Goal: Task Accomplishment & Management: Use online tool/utility

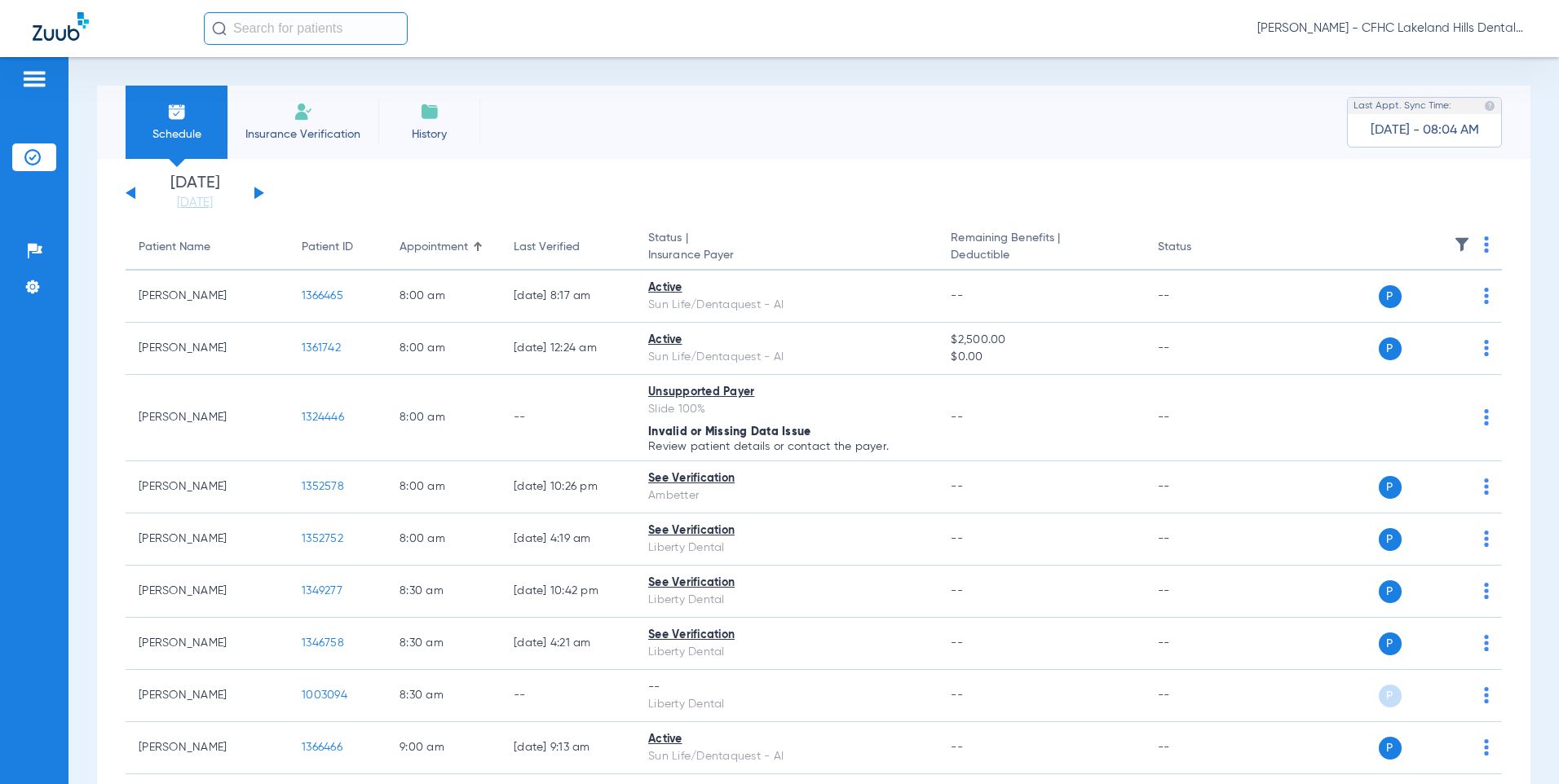
click at [255, 188] on button at bounding box center [259, 192] width 9 height 12
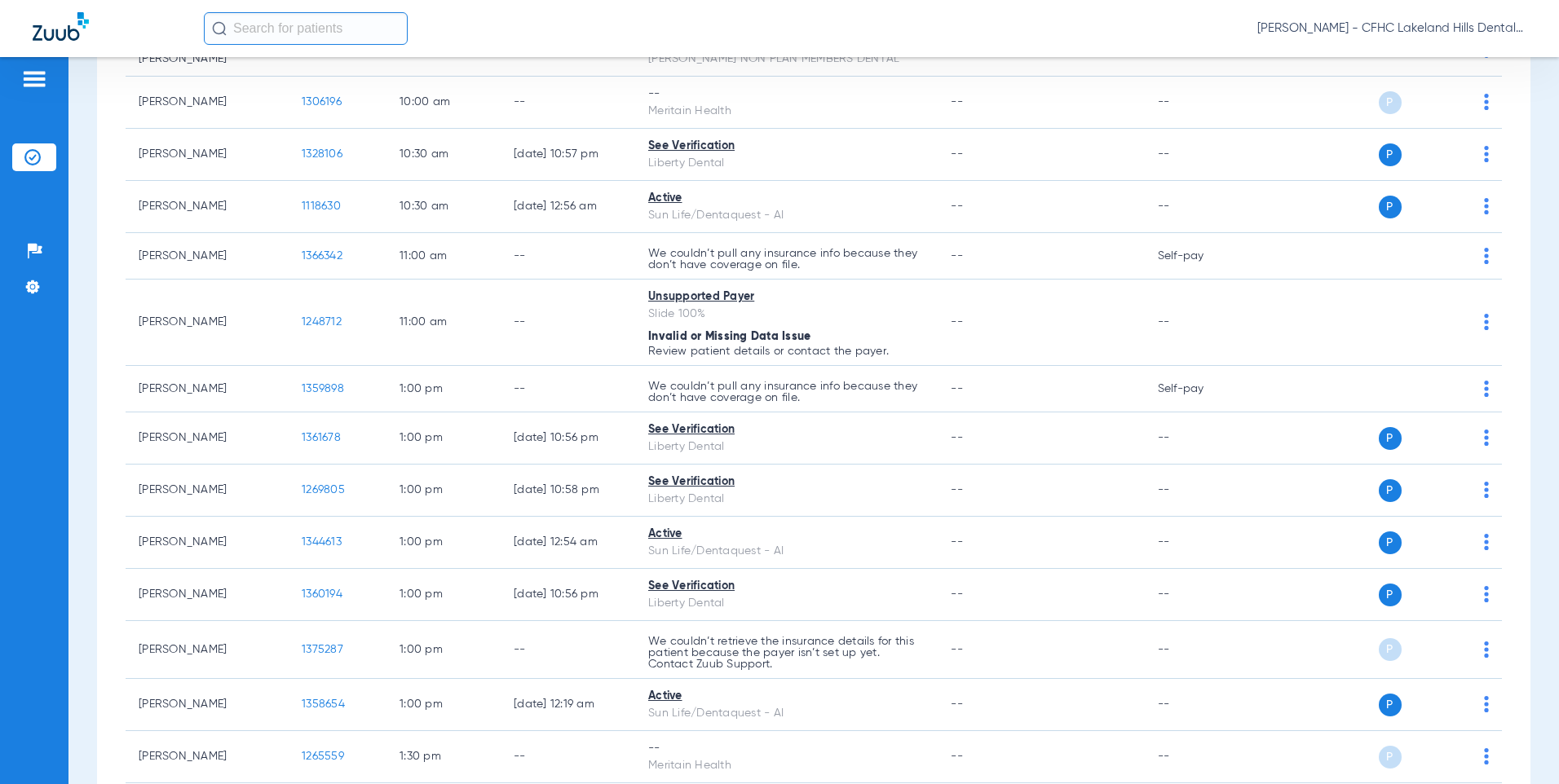
scroll to position [1060, 0]
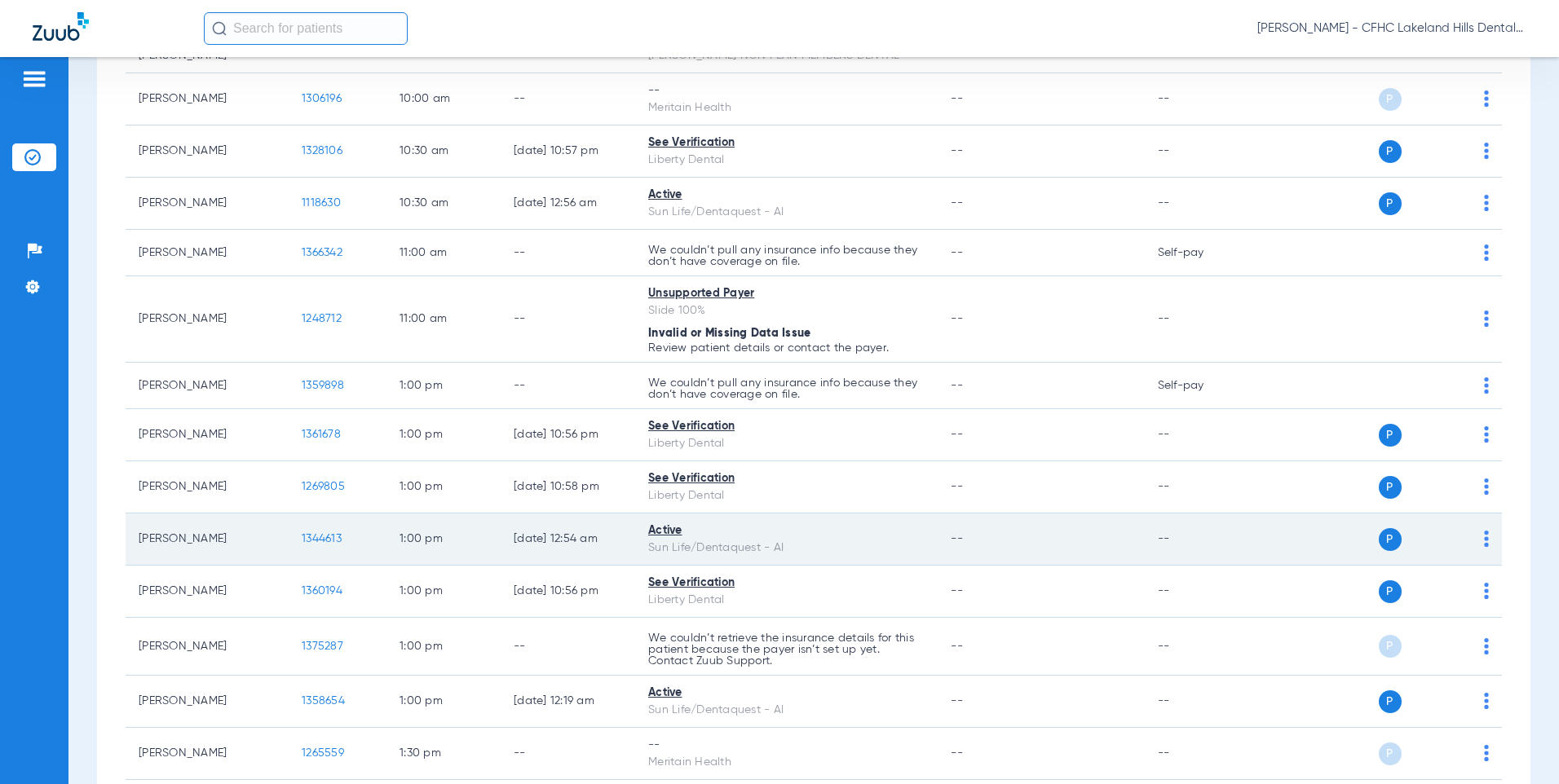
click at [313, 536] on span "1344613" at bounding box center [321, 539] width 40 height 11
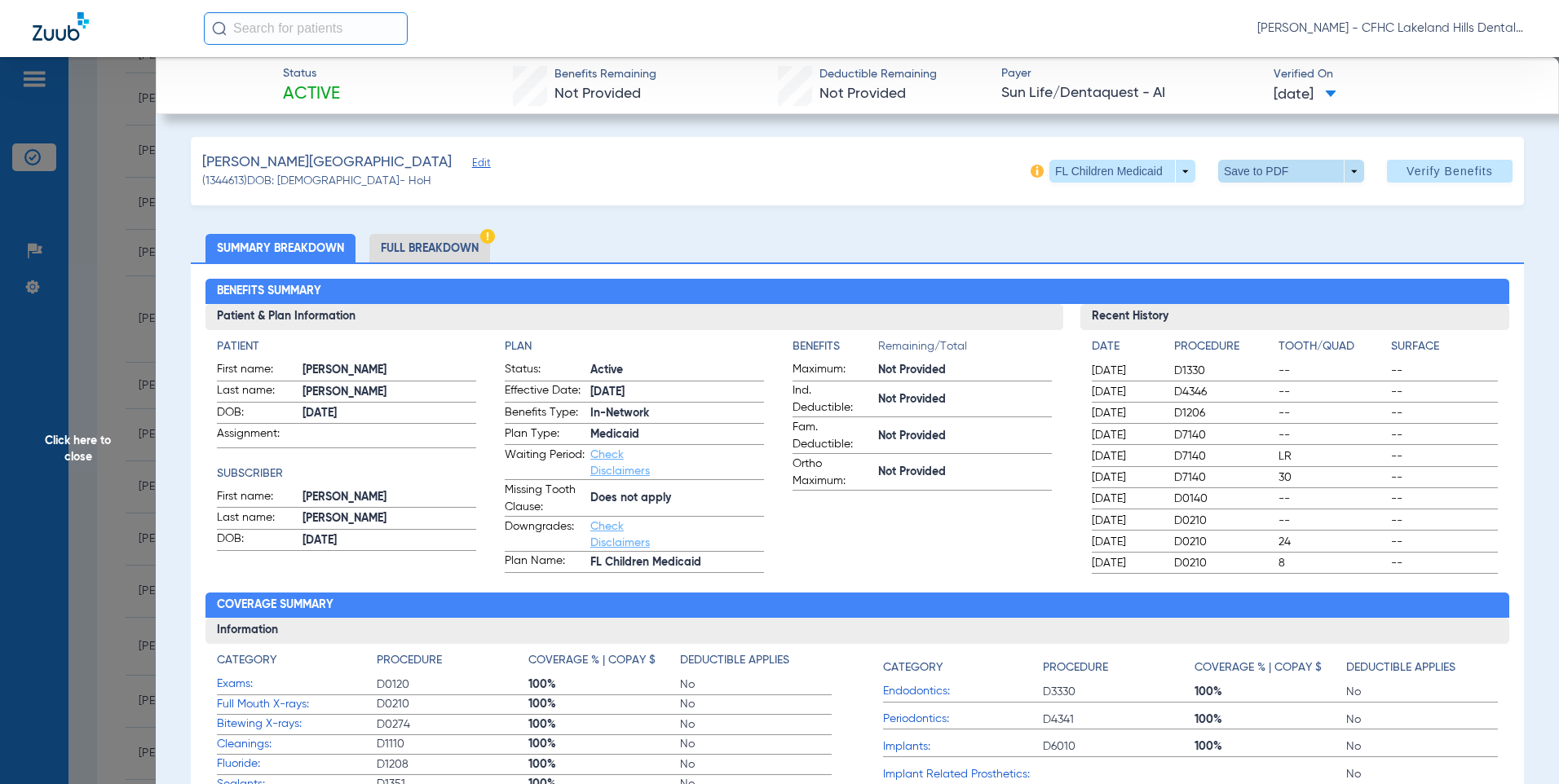
click at [1272, 173] on span at bounding box center [1291, 172] width 39 height 39
click at [1263, 219] on button "insert_drive_file Save to PDF" at bounding box center [1268, 204] width 123 height 33
click at [1384, 108] on div "Creating PDF" at bounding box center [1417, 103] width 189 height 16
click at [1292, 167] on span at bounding box center [1291, 172] width 39 height 39
click at [1275, 202] on span "Save to PDF" at bounding box center [1285, 204] width 65 height 11
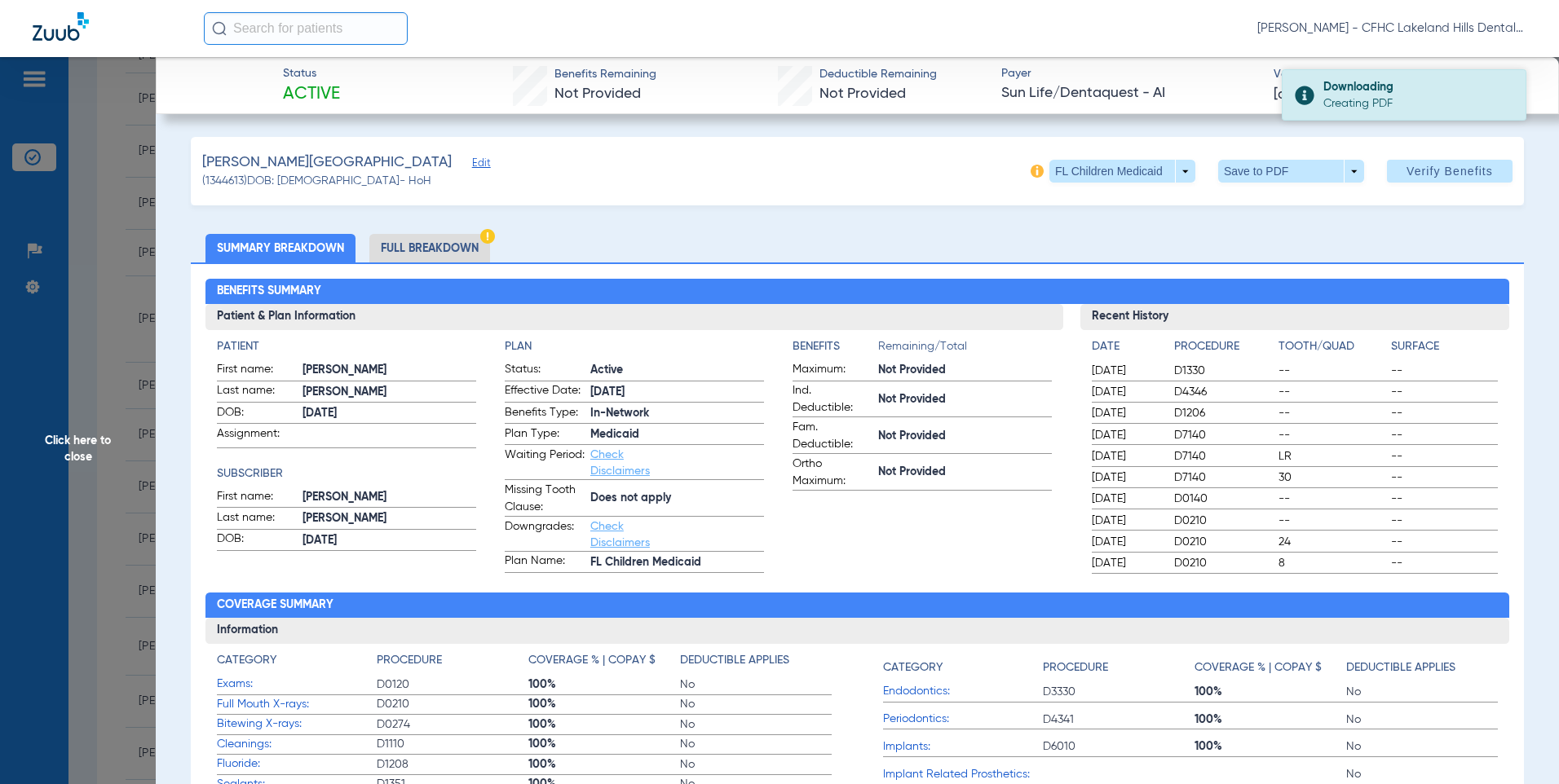
click at [1364, 96] on div "Creating PDF" at bounding box center [1417, 103] width 189 height 16
click at [102, 118] on span "Click here to close" at bounding box center [78, 449] width 156 height 784
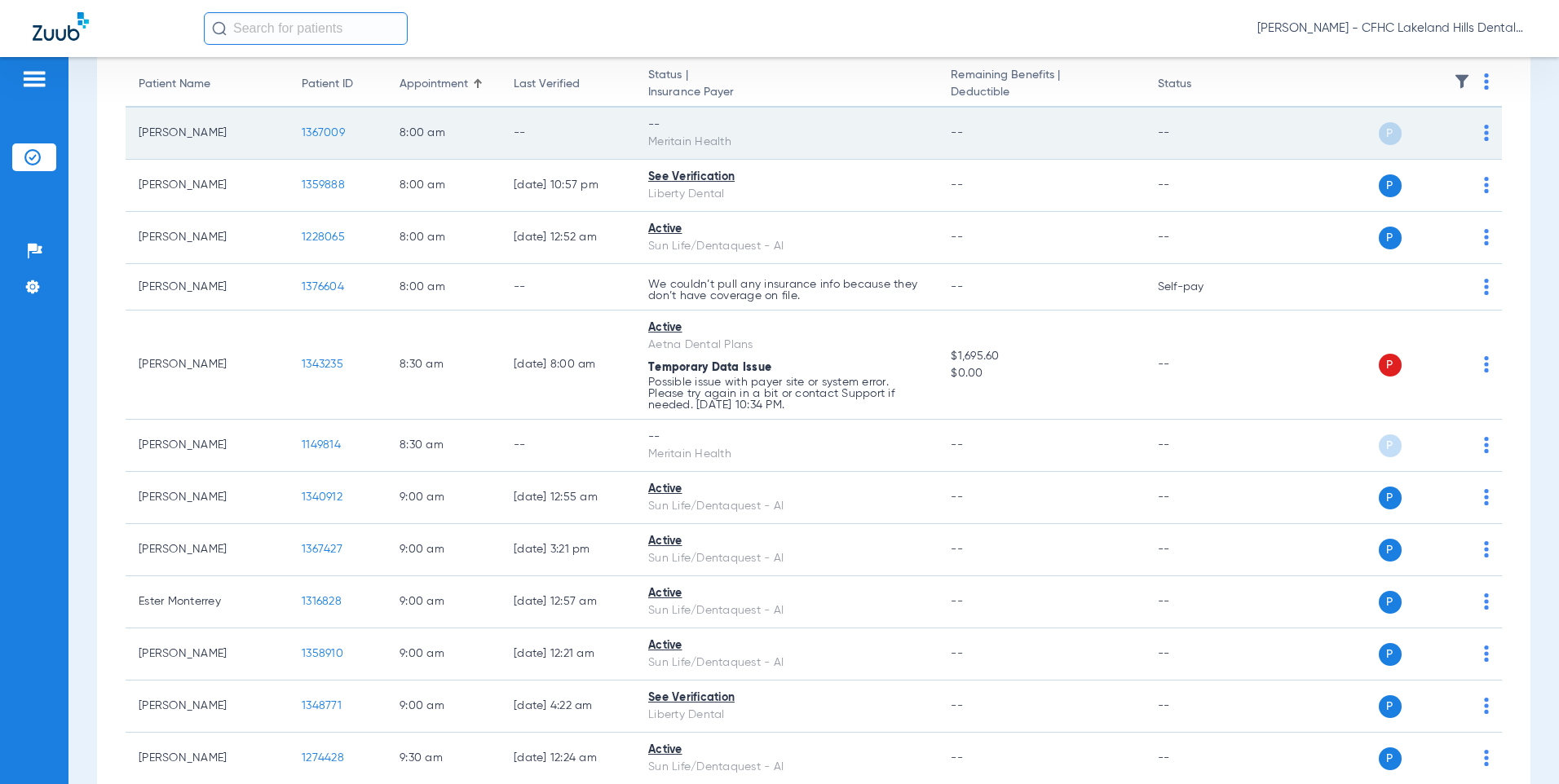
scroll to position [0, 0]
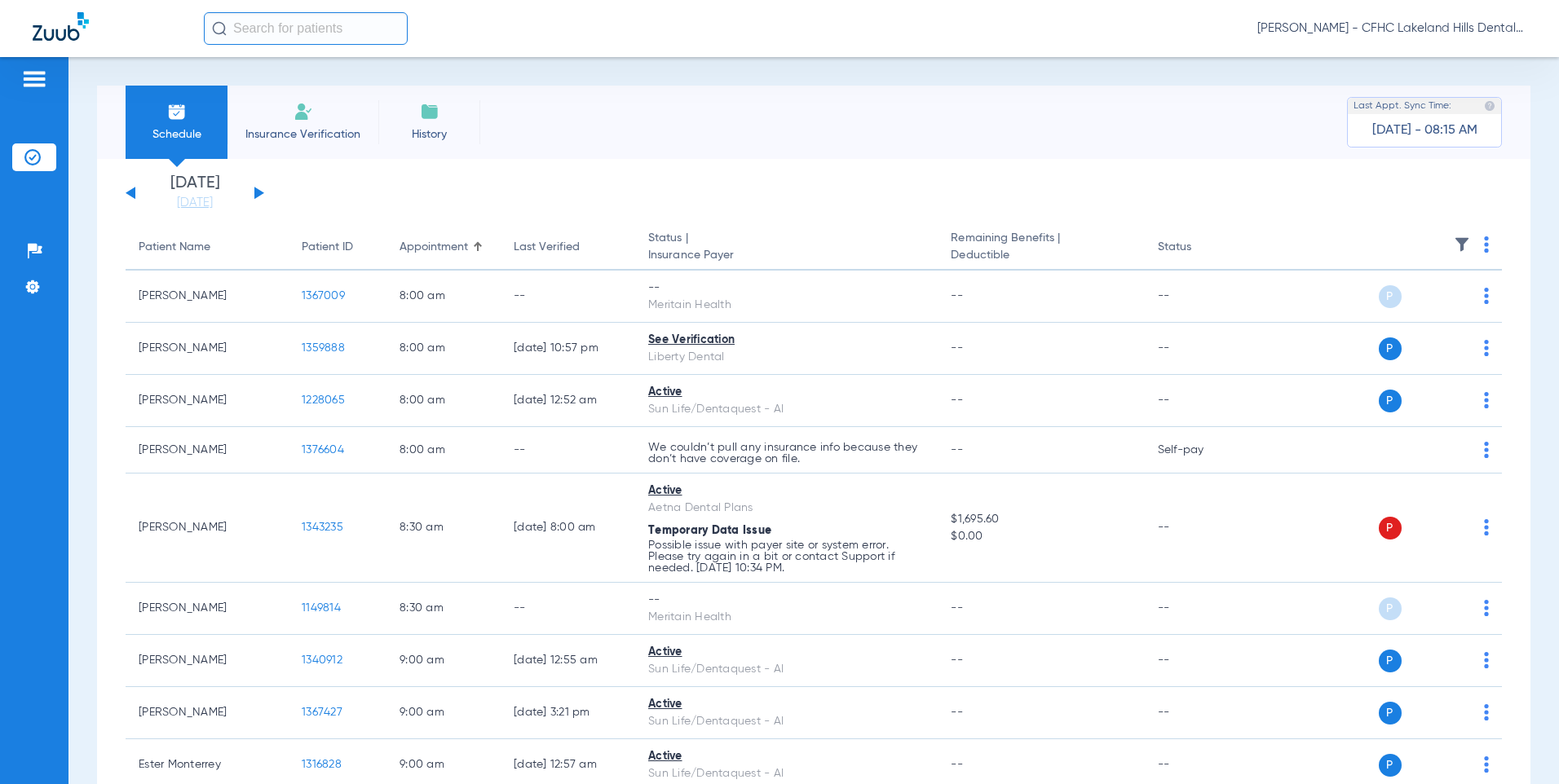
click at [138, 185] on div "[DATE] [DATE] [DATE] [DATE] [DATE] [DATE] [DATE] [DATE] [DATE] [DATE] [DATE] [D…" at bounding box center [195, 193] width 139 height 36
click at [131, 189] on div "[DATE] [DATE] [DATE] [DATE] [DATE] [DATE] [DATE] [DATE] [DATE] [DATE] [DATE] [D…" at bounding box center [195, 193] width 139 height 36
click at [131, 194] on button at bounding box center [131, 192] width 9 height 12
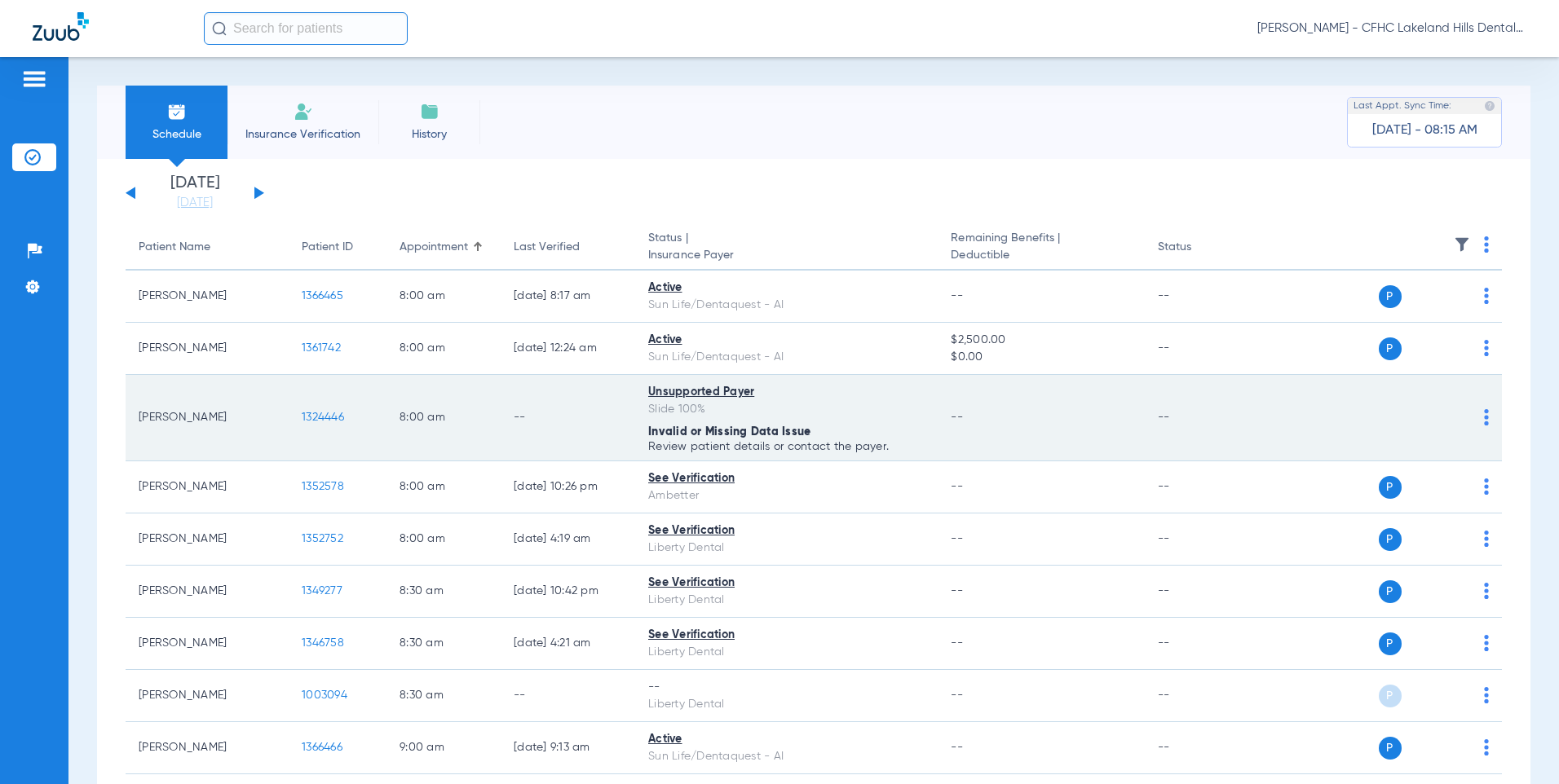
scroll to position [82, 0]
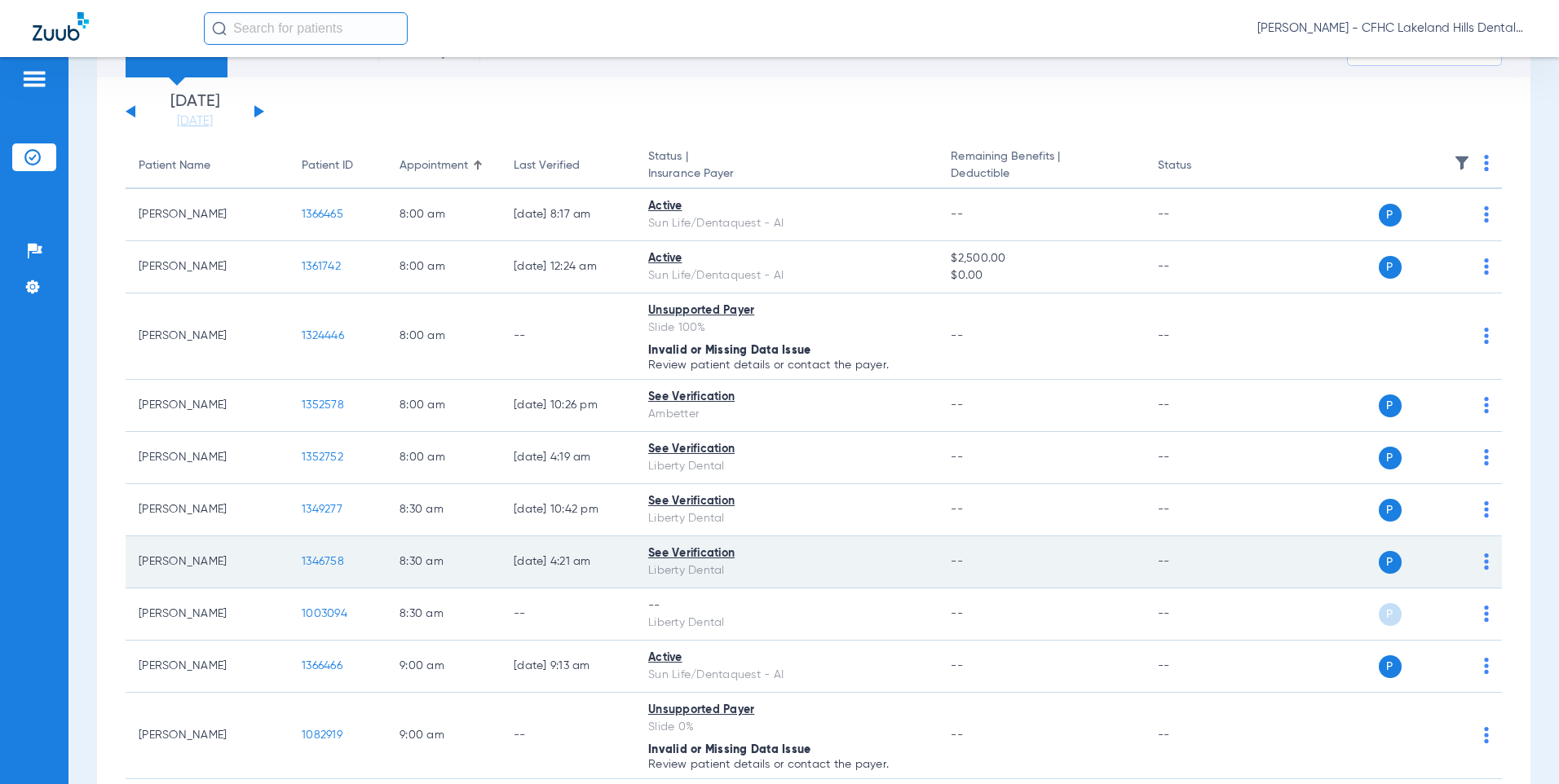
click at [320, 556] on span "1346758" at bounding box center [322, 561] width 42 height 11
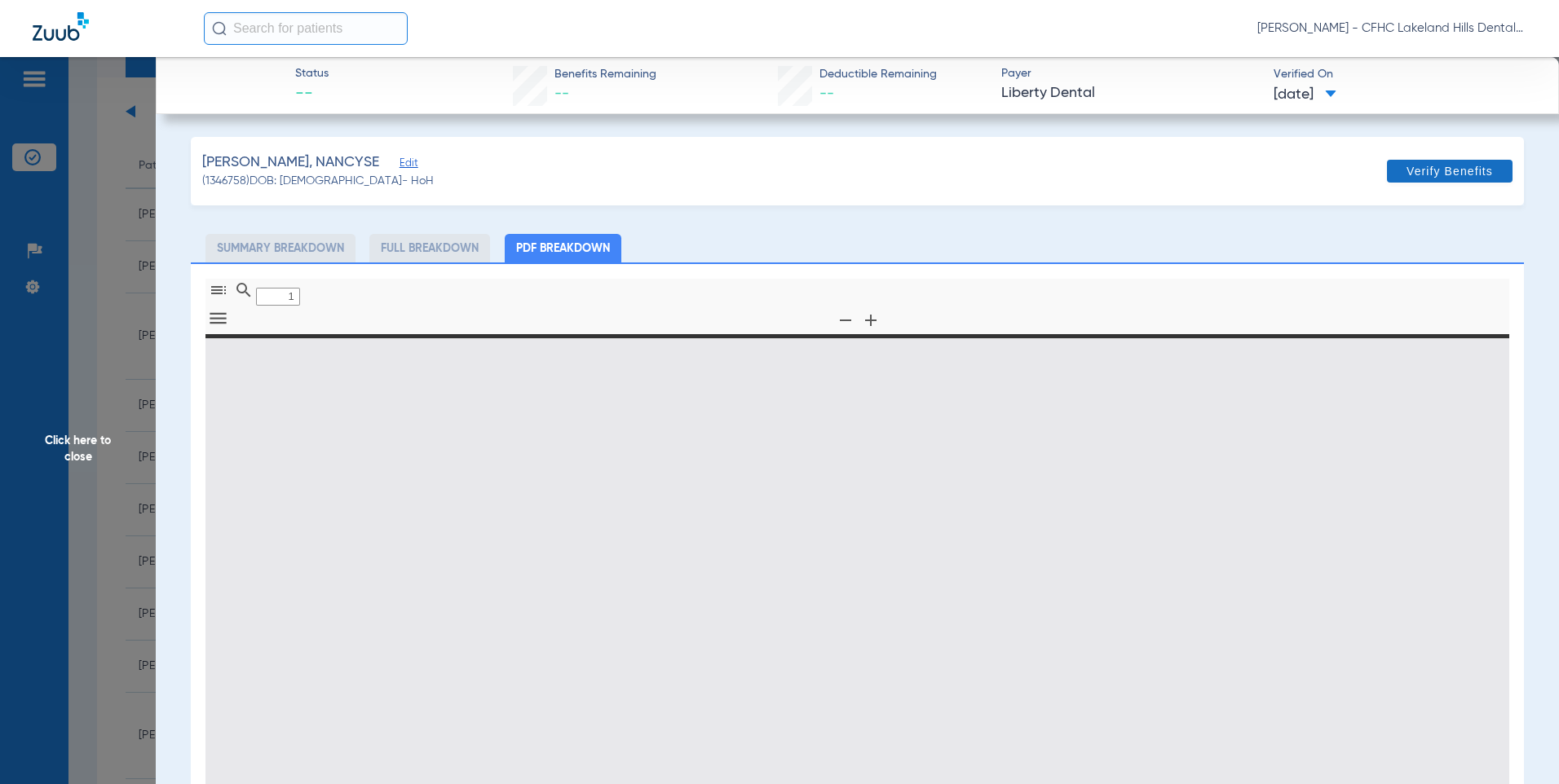
type input "0"
select select "page-width"
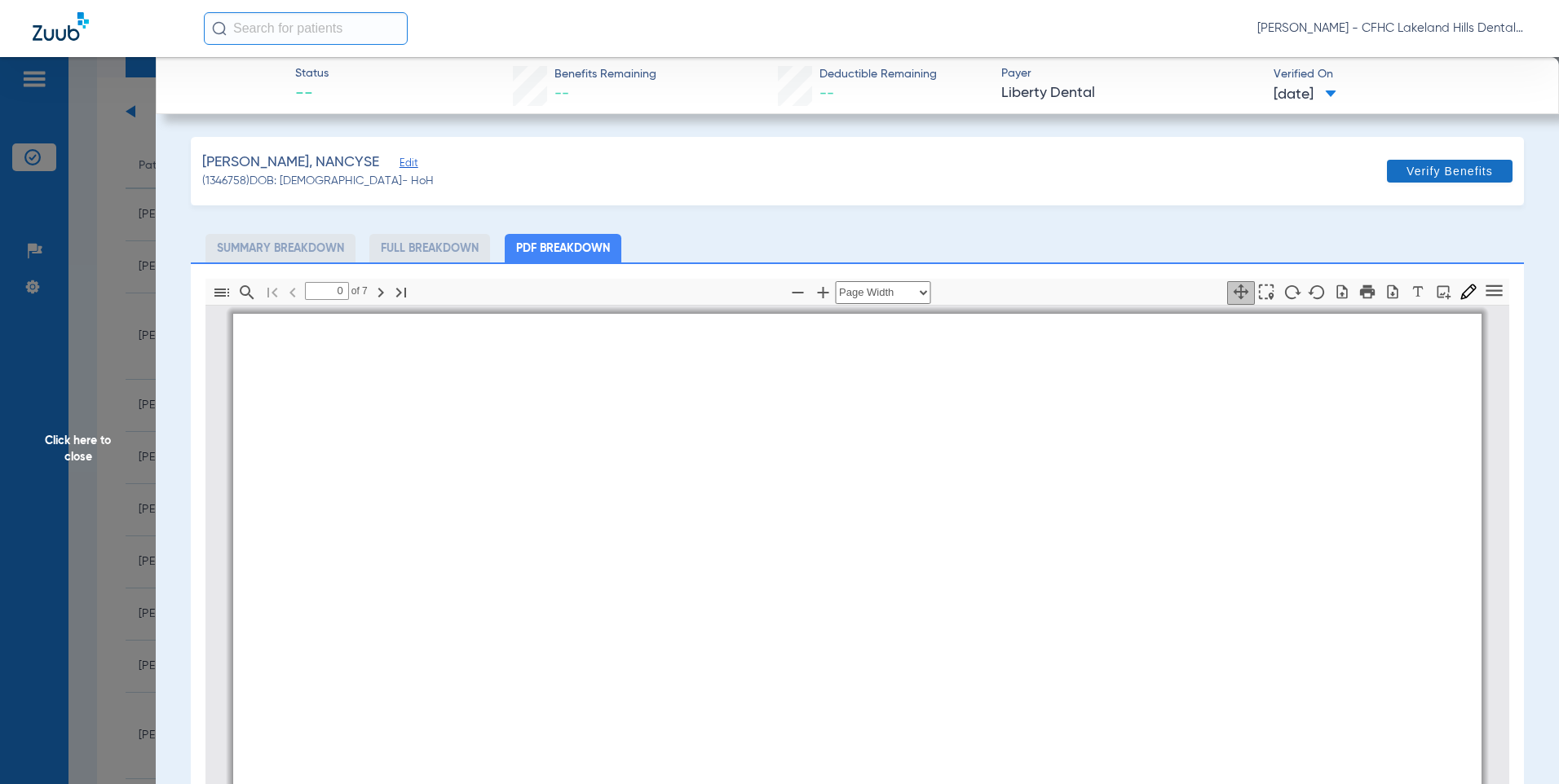
type input "1"
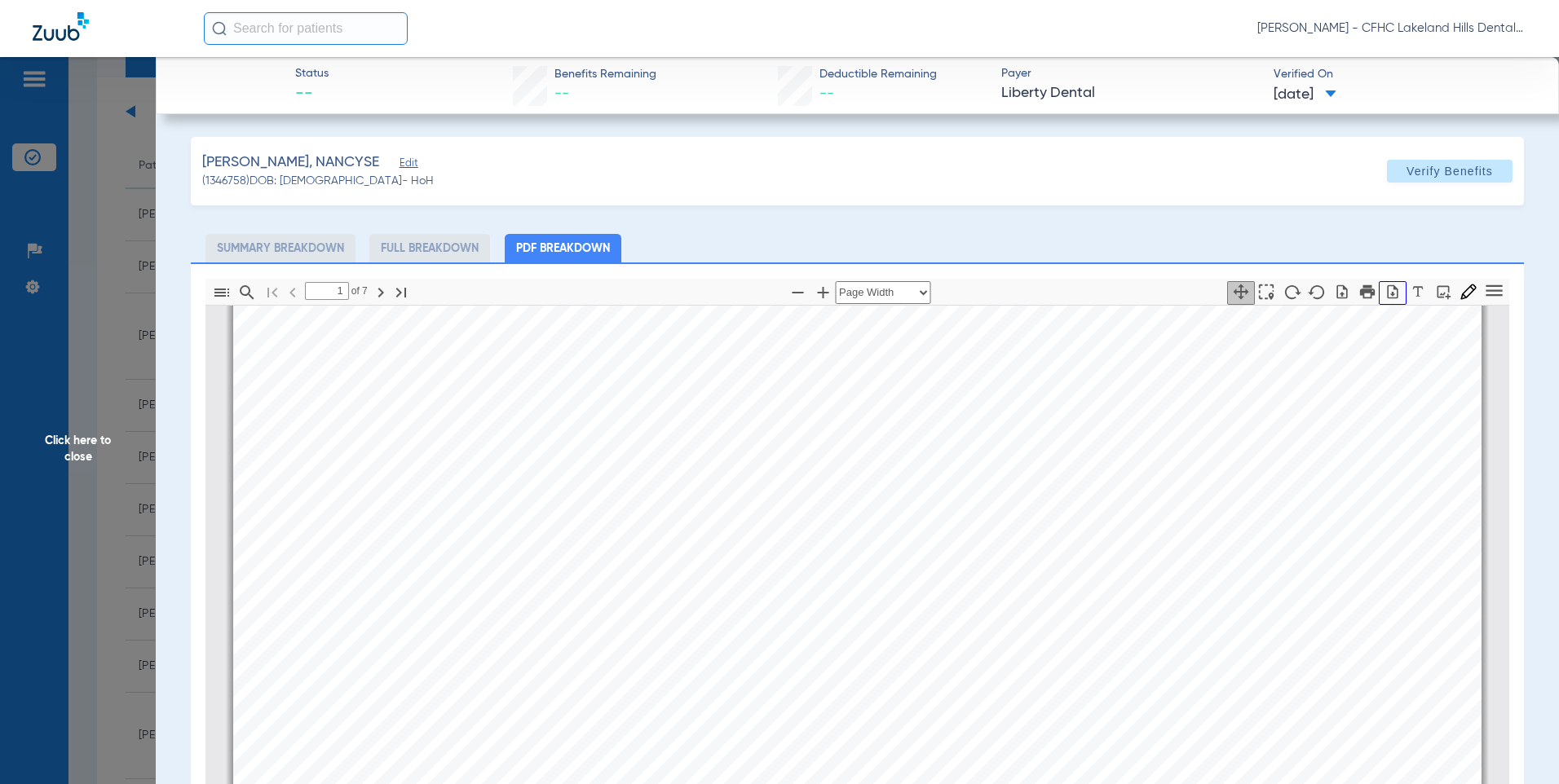
click at [1388, 288] on icon "button" at bounding box center [1393, 291] width 10 height 14
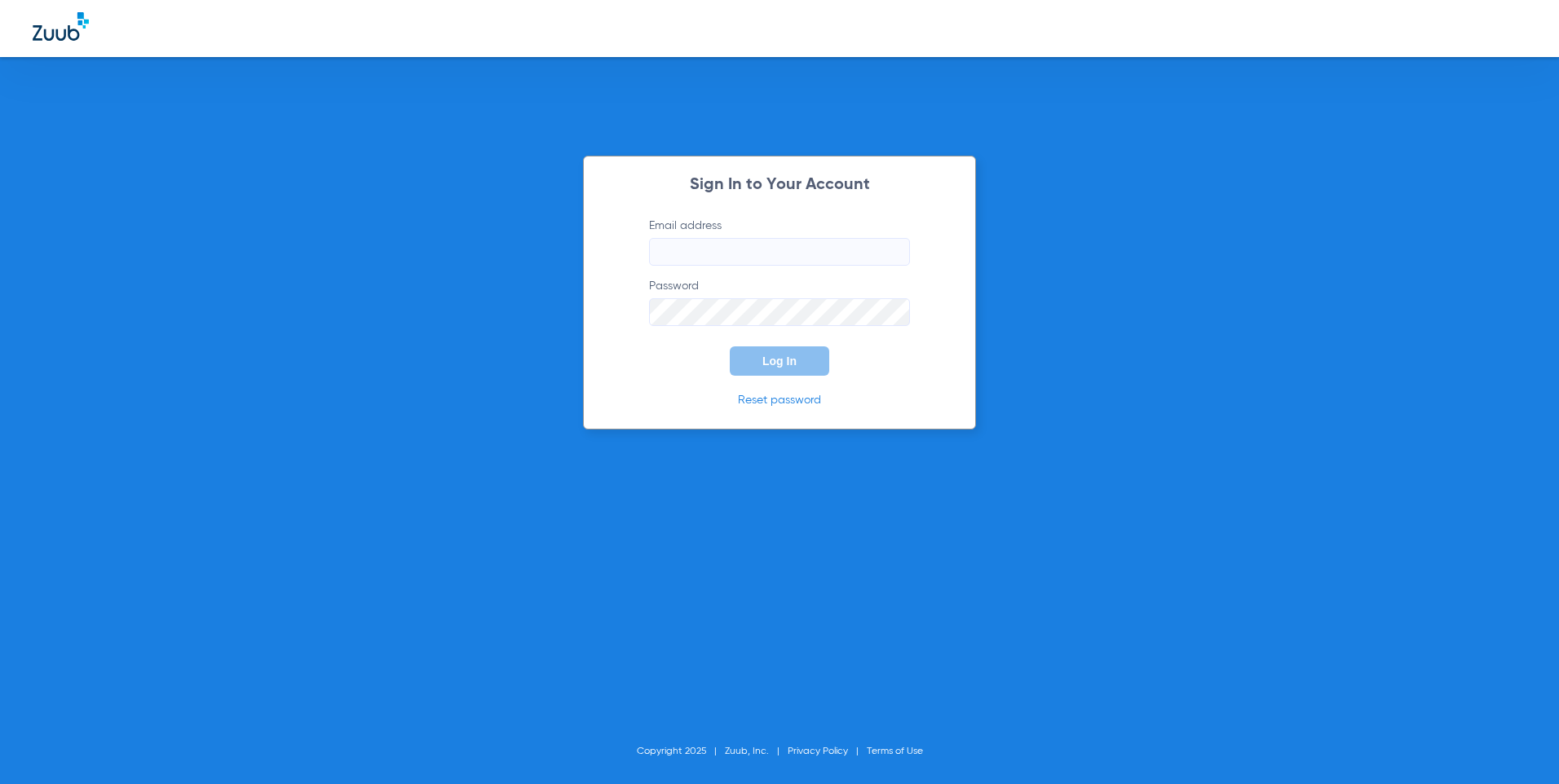
type input "[EMAIL_ADDRESS][DOMAIN_NAME]"
